Goal: Information Seeking & Learning: Learn about a topic

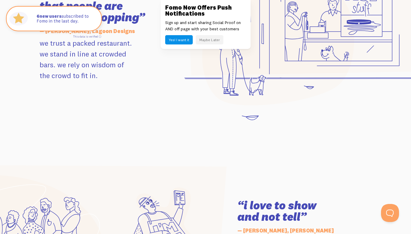
scroll to position [672, 0]
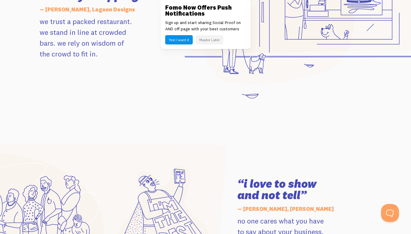
click at [218, 40] on button "Maybe Later" at bounding box center [210, 39] width 28 height 9
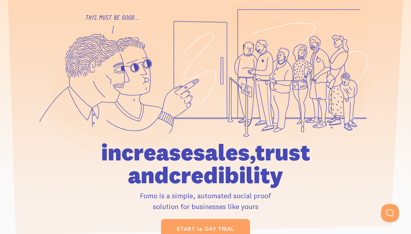
scroll to position [0, 0]
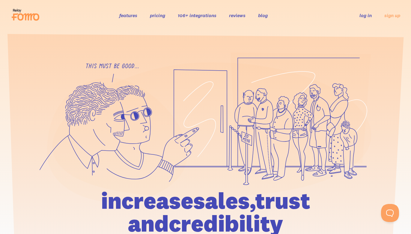
click at [125, 18] on link "features" at bounding box center [128, 15] width 18 height 6
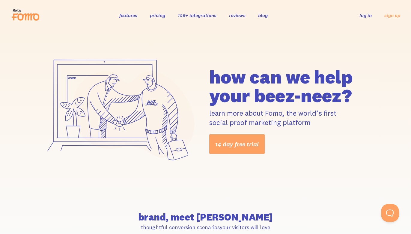
click at [156, 16] on link "pricing" at bounding box center [157, 15] width 15 height 6
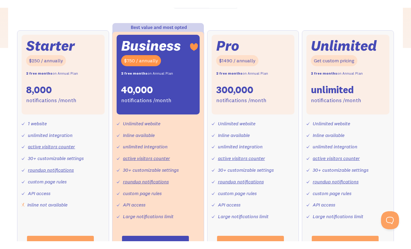
scroll to position [169, 0]
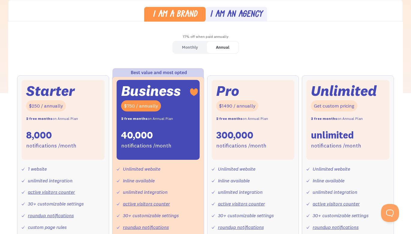
click at [190, 46] on div "Monthly" at bounding box center [190, 47] width 16 height 9
